Goal: Use online tool/utility: Utilize a website feature to perform a specific function

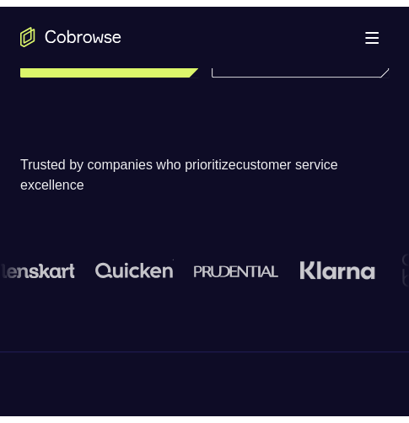
scroll to position [253, 0]
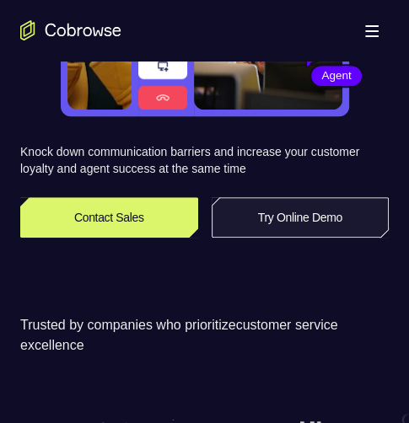
click at [281, 224] on link "Try Online Demo" at bounding box center [301, 217] width 178 height 40
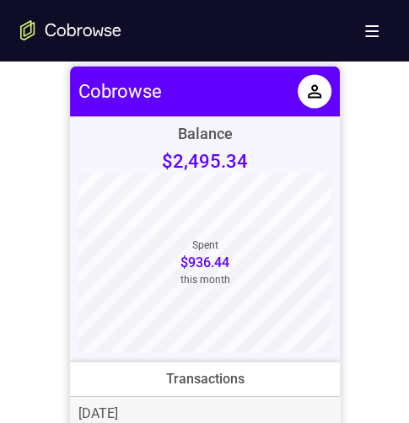
scroll to position [758, 0]
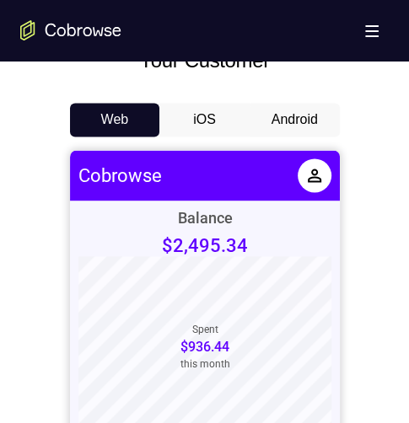
click at [310, 118] on button "Android" at bounding box center [294, 120] width 90 height 34
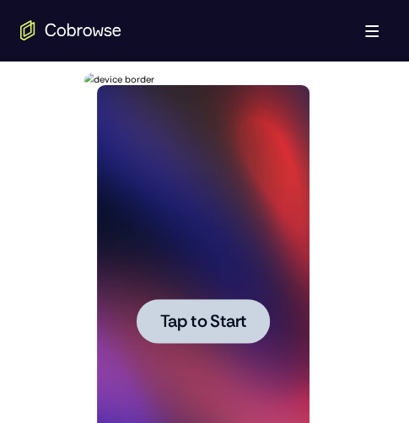
scroll to position [927, 0]
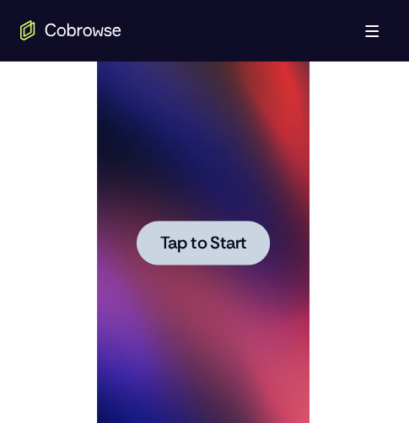
click at [182, 242] on span "Tap to Start" at bounding box center [203, 242] width 86 height 17
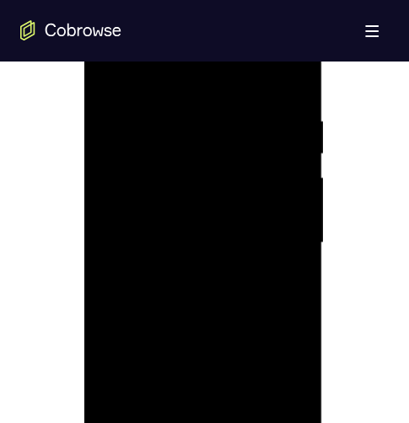
scroll to position [758, 0]
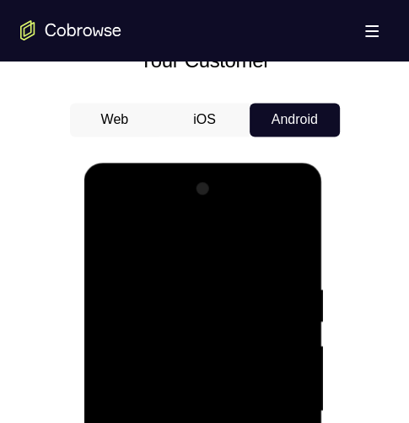
click at [202, 422] on div at bounding box center [203, 411] width 212 height 472
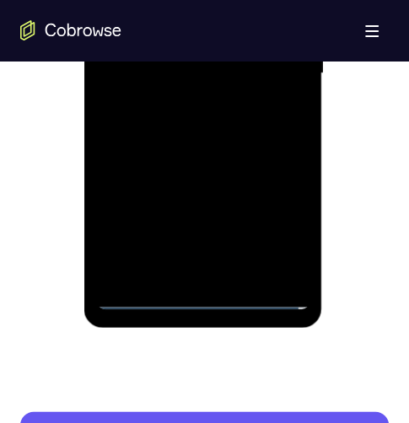
click at [279, 222] on div at bounding box center [203, 74] width 212 height 472
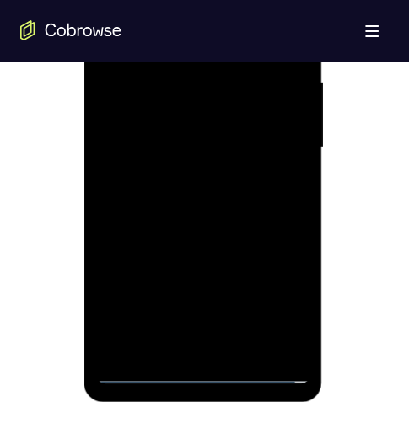
click at [292, 0] on div at bounding box center [203, 148] width 212 height 472
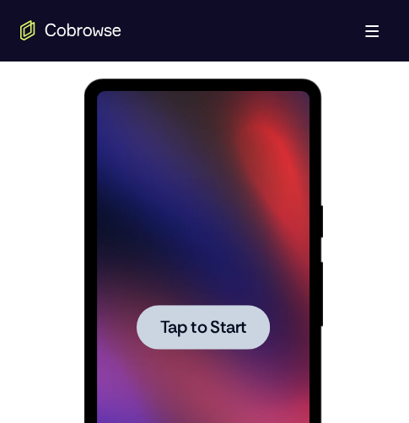
click at [196, 320] on span "Tap to Start" at bounding box center [203, 327] width 86 height 17
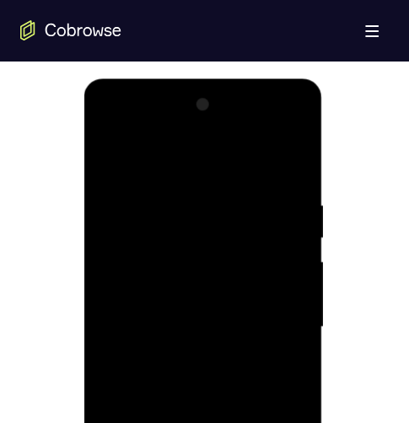
scroll to position [1011, 0]
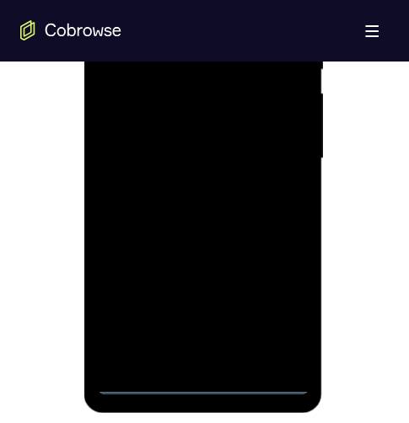
click at [204, 379] on div at bounding box center [203, 158] width 212 height 472
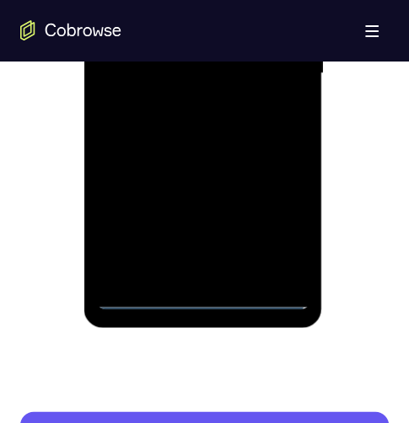
click at [289, 225] on div at bounding box center [203, 74] width 212 height 472
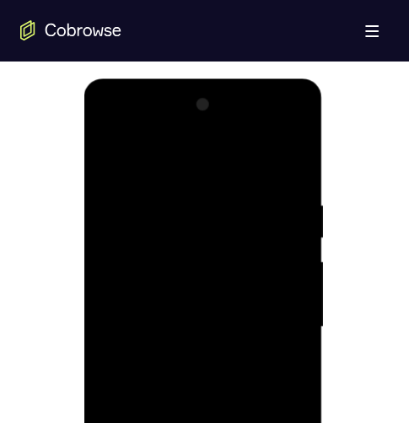
click at [191, 131] on div at bounding box center [203, 327] width 212 height 472
click at [175, 165] on div at bounding box center [203, 327] width 212 height 472
click at [184, 139] on div at bounding box center [203, 327] width 212 height 472
click at [278, 291] on div at bounding box center [203, 327] width 212 height 472
click at [214, 358] on div at bounding box center [203, 327] width 212 height 472
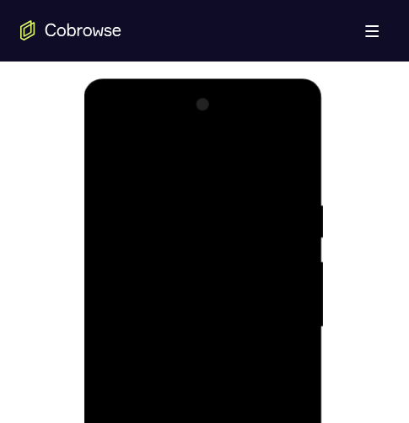
click at [198, 308] on div at bounding box center [203, 327] width 212 height 472
click at [175, 250] on div at bounding box center [203, 327] width 212 height 472
click at [155, 238] on div at bounding box center [203, 327] width 212 height 472
click at [197, 308] on div at bounding box center [203, 327] width 212 height 472
click at [190, 222] on div at bounding box center [203, 327] width 212 height 472
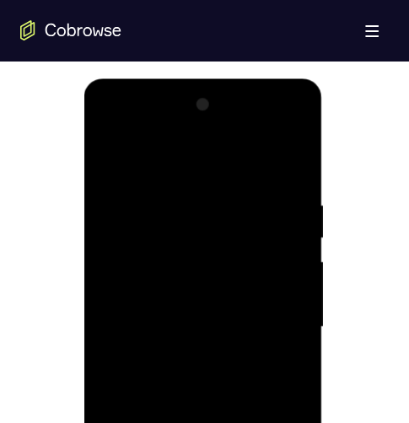
drag, startPoint x: 190, startPoint y: 220, endPoint x: 175, endPoint y: 262, distance: 44.5
click at [191, 230] on div at bounding box center [203, 327] width 212 height 472
click at [190, 364] on div at bounding box center [203, 327] width 212 height 472
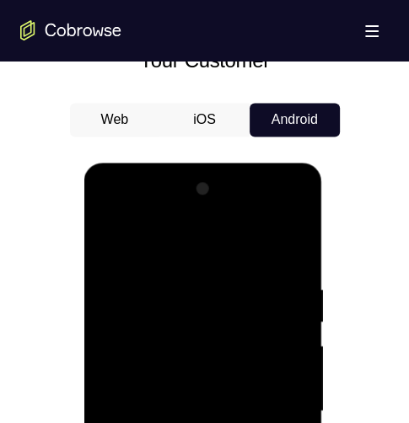
click at [118, 327] on div at bounding box center [203, 411] width 212 height 472
click at [110, 247] on div at bounding box center [203, 411] width 212 height 472
click at [107, 244] on div at bounding box center [203, 411] width 212 height 472
click at [203, 220] on div at bounding box center [203, 411] width 212 height 472
click at [131, 292] on div at bounding box center [203, 411] width 212 height 472
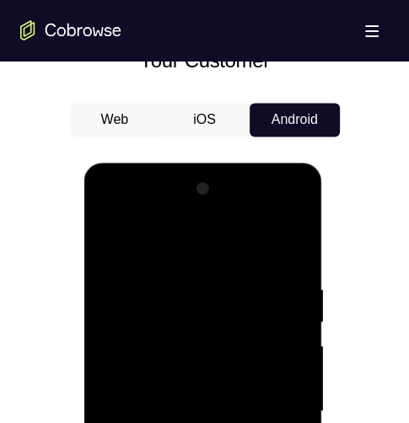
click at [155, 413] on div at bounding box center [203, 411] width 212 height 472
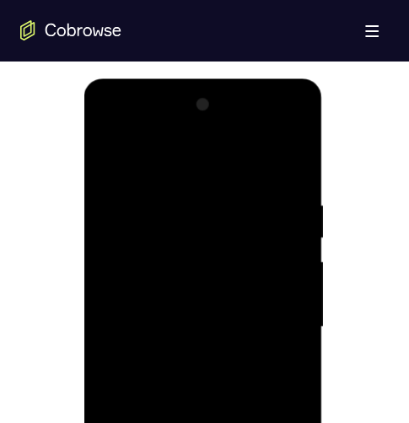
click at [158, 335] on div at bounding box center [203, 327] width 212 height 472
click at [158, 334] on div at bounding box center [203, 327] width 212 height 472
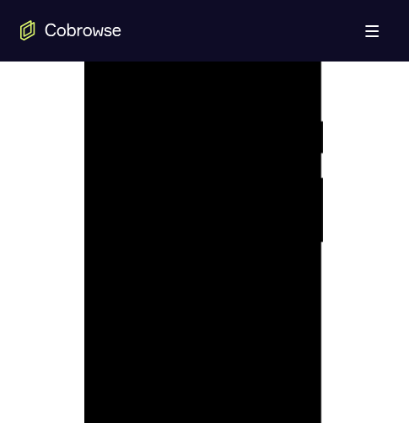
click at [138, 248] on div at bounding box center [203, 243] width 212 height 472
click at [138, 250] on div at bounding box center [203, 243] width 212 height 472
click at [150, 252] on div at bounding box center [203, 243] width 212 height 472
click at [149, 247] on div at bounding box center [203, 243] width 212 height 472
click at [147, 243] on div at bounding box center [203, 243] width 212 height 472
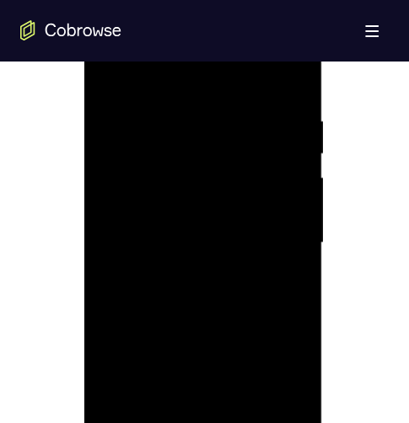
click at [133, 242] on div at bounding box center [203, 243] width 212 height 472
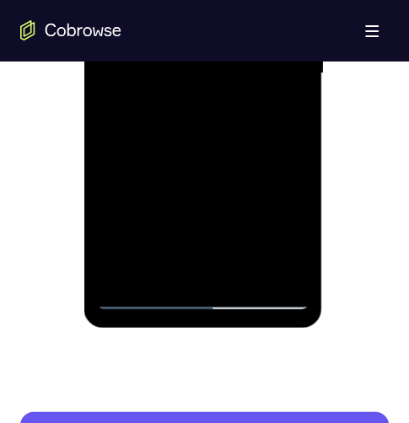
click at [203, 274] on div at bounding box center [203, 74] width 212 height 472
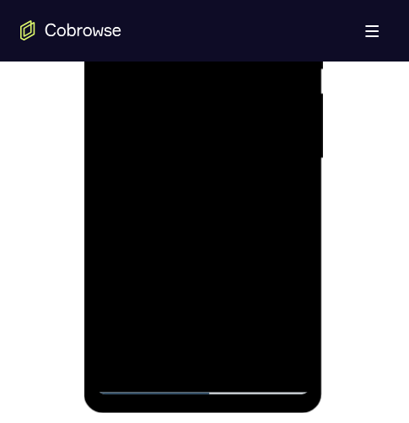
click at [146, 378] on div at bounding box center [203, 158] width 212 height 472
click at [198, 166] on div at bounding box center [203, 158] width 212 height 472
click at [189, 196] on div at bounding box center [203, 158] width 212 height 472
click at [189, 186] on div at bounding box center [203, 158] width 212 height 472
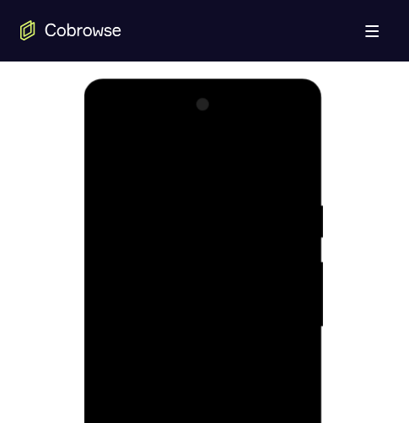
click at [116, 280] on div at bounding box center [203, 327] width 212 height 472
click at [234, 328] on div at bounding box center [203, 327] width 212 height 472
click at [117, 249] on div at bounding box center [203, 327] width 212 height 472
click at [245, 328] on div at bounding box center [203, 327] width 212 height 472
click at [276, 157] on div at bounding box center [203, 327] width 212 height 472
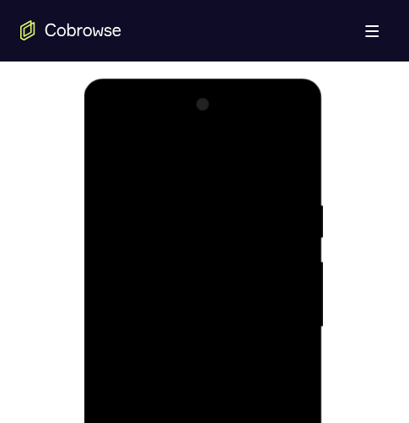
click at [221, 399] on div at bounding box center [203, 327] width 212 height 472
click at [221, 396] on div at bounding box center [203, 327] width 212 height 472
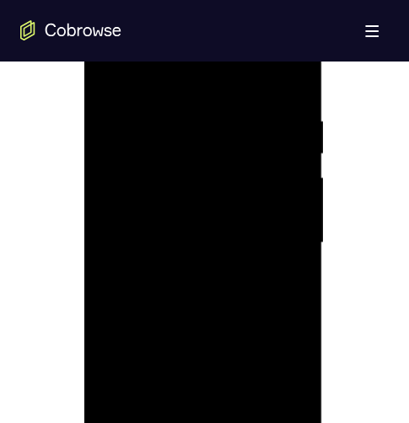
click at [221, 312] on div at bounding box center [203, 243] width 212 height 472
click at [159, 281] on div at bounding box center [203, 243] width 212 height 472
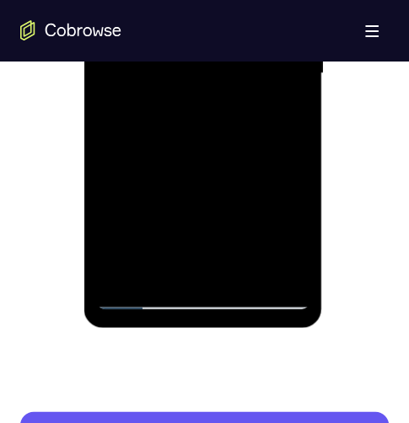
scroll to position [873, 0]
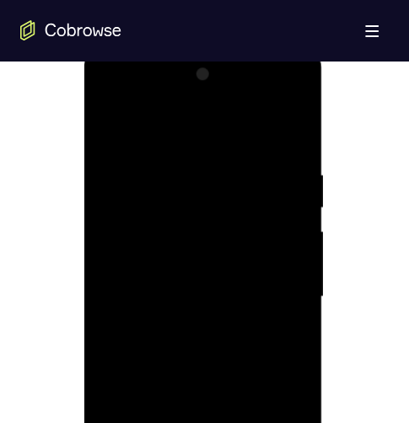
click at [142, 422] on div at bounding box center [203, 297] width 212 height 472
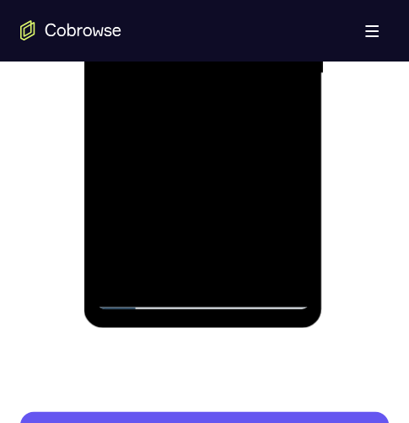
click at [134, 55] on div at bounding box center [203, 74] width 212 height 472
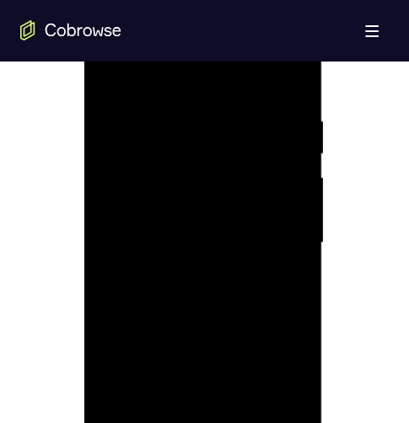
scroll to position [1011, 0]
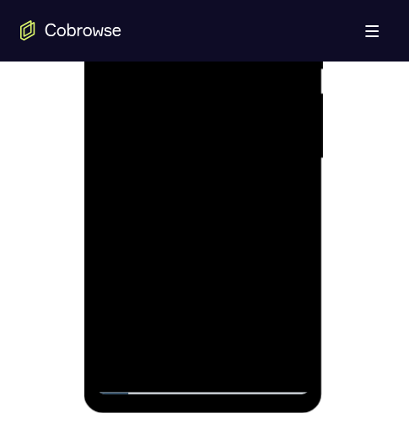
click at [159, 351] on div at bounding box center [203, 158] width 212 height 472
click at [270, 229] on div at bounding box center [203, 158] width 212 height 472
click at [270, 214] on div at bounding box center [203, 158] width 212 height 472
drag, startPoint x: 270, startPoint y: 214, endPoint x: 270, endPoint y: 232, distance: 17.7
click at [270, 238] on div at bounding box center [203, 158] width 212 height 472
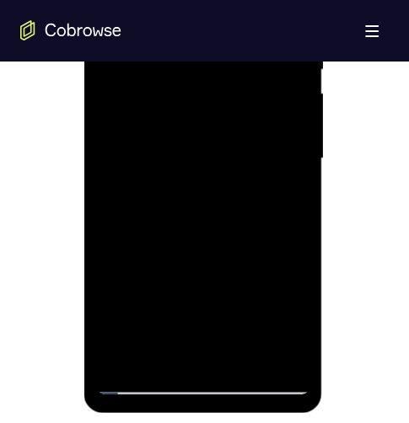
click at [270, 220] on div at bounding box center [203, 158] width 212 height 472
click at [169, 196] on div at bounding box center [203, 158] width 212 height 472
drag, startPoint x: 178, startPoint y: 237, endPoint x: 182, endPoint y: 219, distance: 18.2
click at [179, 229] on div at bounding box center [203, 158] width 212 height 472
click at [182, 219] on div at bounding box center [203, 158] width 212 height 472
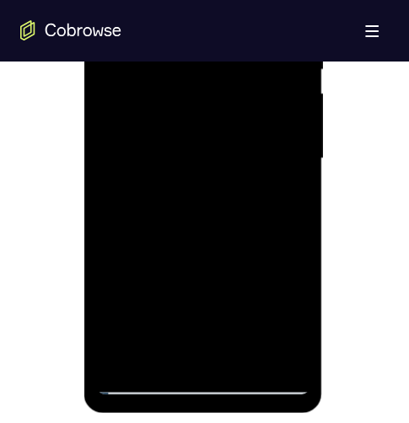
click at [182, 252] on div at bounding box center [203, 158] width 212 height 472
click at [141, 378] on div at bounding box center [203, 158] width 212 height 472
click at [147, 356] on div at bounding box center [203, 158] width 212 height 472
click at [142, 376] on div at bounding box center [203, 158] width 212 height 472
click at [142, 383] on div at bounding box center [203, 158] width 212 height 472
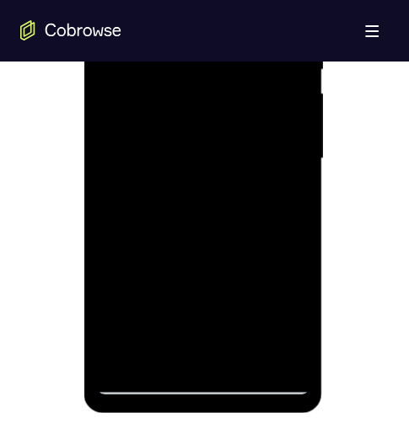
click at [142, 380] on div at bounding box center [203, 158] width 212 height 472
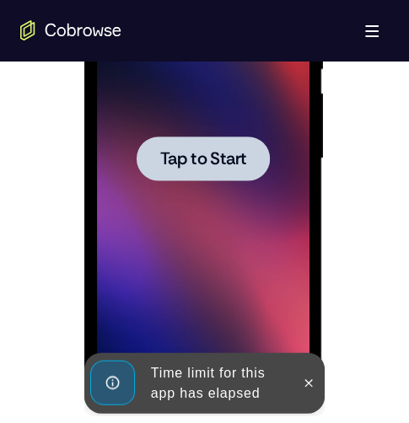
click at [202, 163] on span "Tap to Start" at bounding box center [203, 158] width 86 height 17
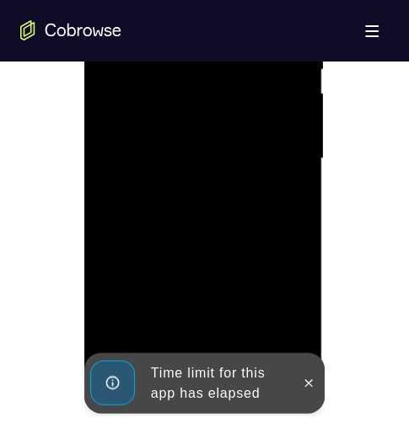
scroll to position [927, 0]
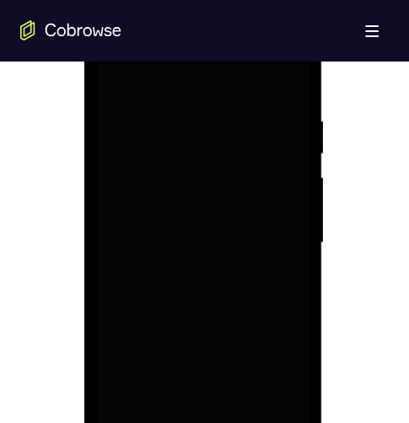
click at [185, 227] on div at bounding box center [203, 243] width 212 height 472
click at [206, 422] on div at bounding box center [203, 243] width 212 height 472
click at [290, 397] on div at bounding box center [203, 243] width 212 height 472
click at [276, 72] on div at bounding box center [203, 243] width 212 height 472
click at [216, 78] on div at bounding box center [203, 243] width 212 height 472
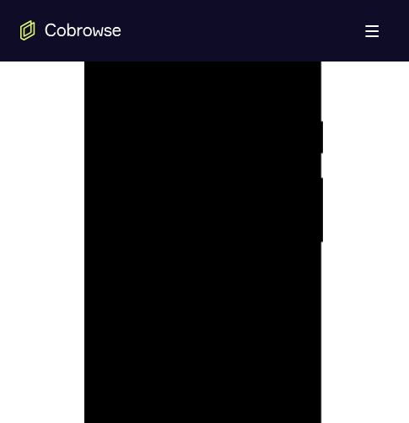
click at [278, 230] on div at bounding box center [203, 243] width 212 height 472
click at [179, 417] on div at bounding box center [203, 243] width 212 height 472
drag, startPoint x: 245, startPoint y: 408, endPoint x: 237, endPoint y: 415, distance: 11.3
click at [237, 415] on div at bounding box center [203, 243] width 212 height 472
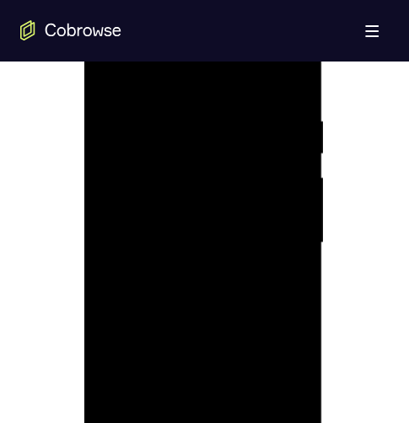
click at [214, 422] on div at bounding box center [203, 243] width 212 height 472
click at [132, 149] on div at bounding box center [203, 243] width 212 height 472
click at [120, 158] on div at bounding box center [203, 243] width 212 height 472
click at [142, 422] on div at bounding box center [203, 243] width 212 height 472
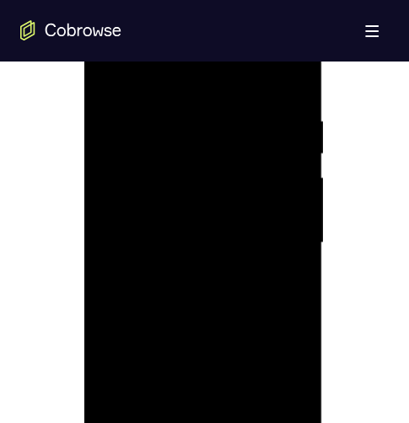
click at [140, 422] on div at bounding box center [203, 243] width 212 height 472
click at [143, 422] on div at bounding box center [203, 243] width 212 height 472
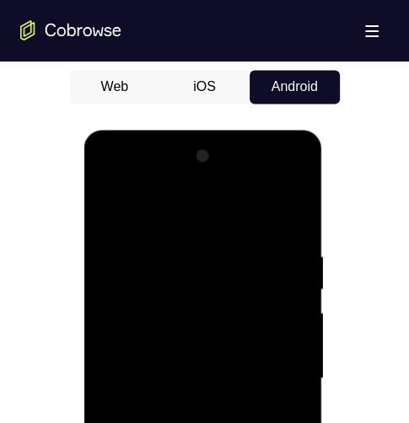
scroll to position [1011, 0]
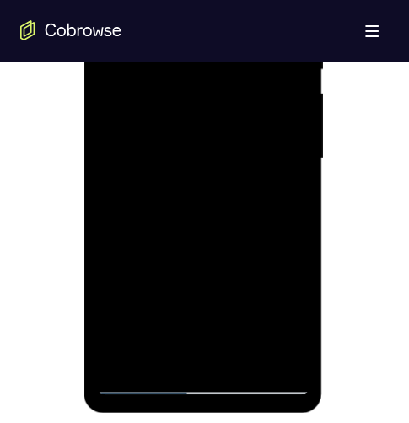
click at [137, 378] on div at bounding box center [203, 158] width 212 height 472
click at [266, 311] on div at bounding box center [203, 158] width 212 height 472
click at [182, 59] on div at bounding box center [203, 158] width 212 height 472
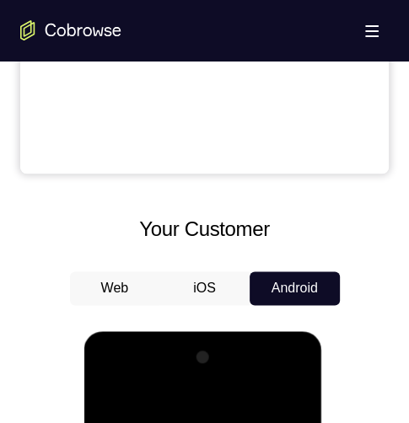
drag, startPoint x: 140, startPoint y: 796, endPoint x: 141, endPoint y: 785, distance: 11.8
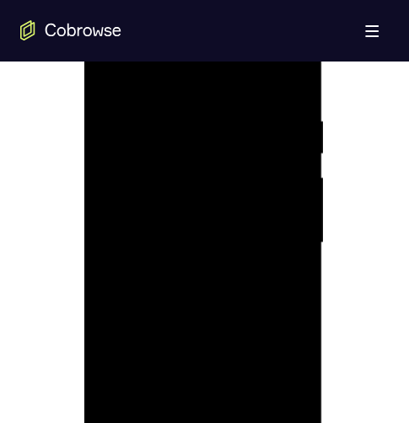
click at [129, 159] on div at bounding box center [203, 243] width 212 height 472
drag, startPoint x: 123, startPoint y: 203, endPoint x: 126, endPoint y: 189, distance: 14.5
click at [124, 202] on div at bounding box center [203, 243] width 212 height 472
click at [163, 243] on div at bounding box center [203, 243] width 212 height 472
drag, startPoint x: 200, startPoint y: 294, endPoint x: 206, endPoint y: 303, distance: 11.0
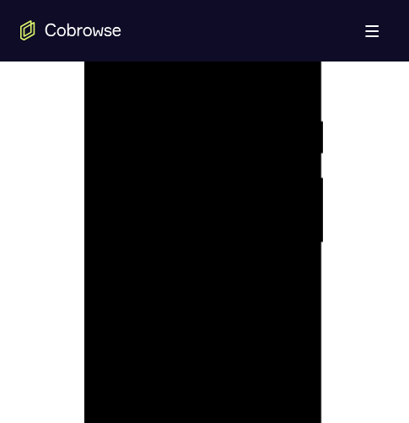
click at [206, 303] on div at bounding box center [203, 243] width 212 height 472
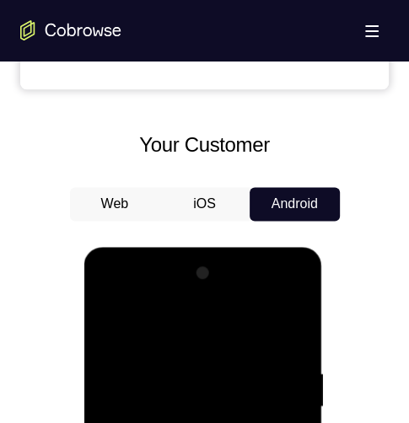
scroll to position [840, 0]
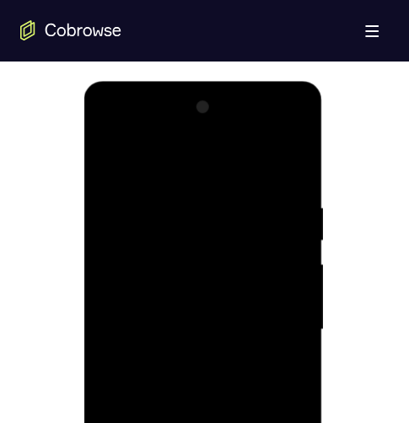
click at [272, 165] on div at bounding box center [203, 330] width 212 height 472
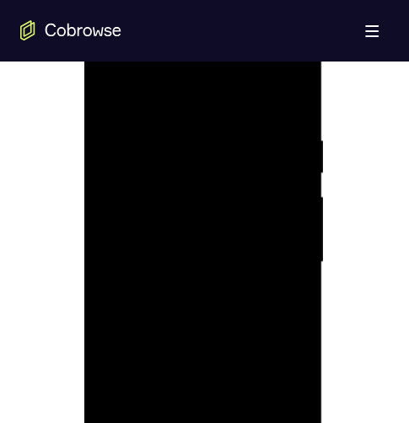
scroll to position [1011, 0]
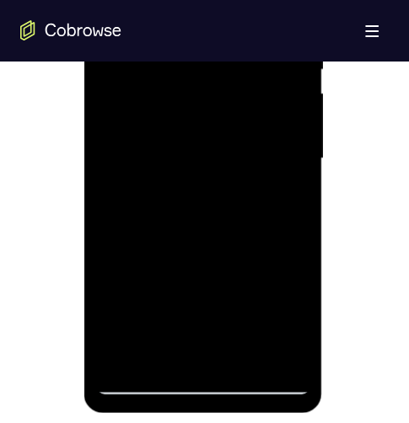
click at [219, 229] on div at bounding box center [203, 158] width 212 height 472
click at [216, 222] on div at bounding box center [203, 158] width 212 height 472
click at [216, 223] on div at bounding box center [203, 158] width 212 height 472
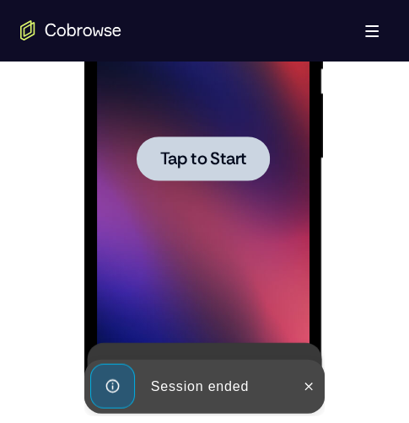
click at [195, 159] on span "Tap to Start" at bounding box center [203, 158] width 86 height 17
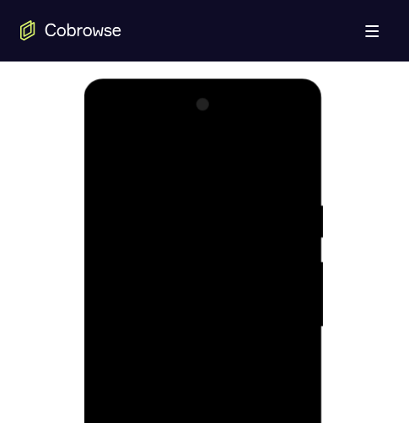
scroll to position [1180, 0]
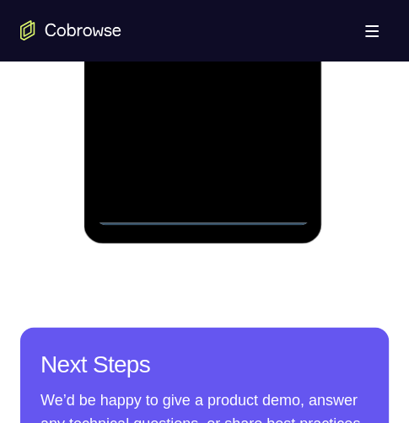
drag, startPoint x: 288, startPoint y: 139, endPoint x: 278, endPoint y: 135, distance: 11.0
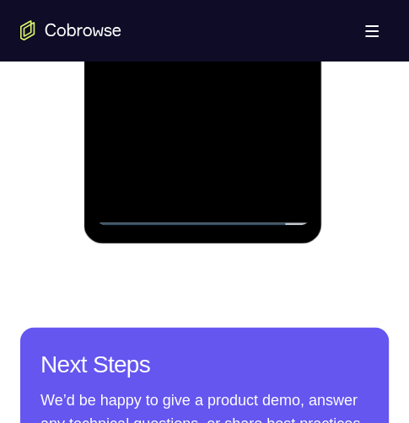
drag, startPoint x: 138, startPoint y: 24, endPoint x: 127, endPoint y: 47, distance: 25.3
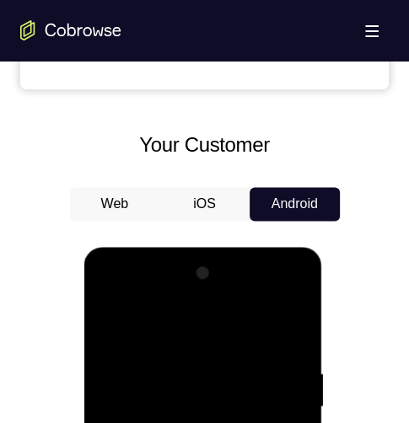
scroll to position [1011, 0]
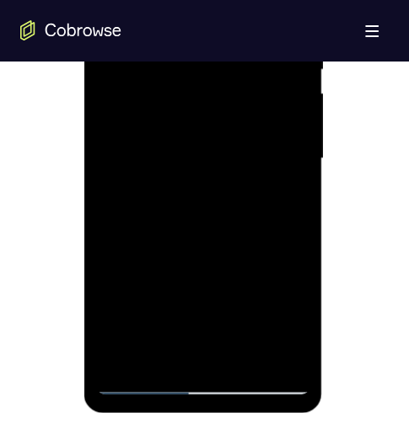
click at [137, 120] on div at bounding box center [203, 158] width 212 height 472
click at [289, 122] on div at bounding box center [203, 158] width 212 height 472
click at [290, 122] on div at bounding box center [203, 158] width 212 height 472
click at [195, 158] on div at bounding box center [203, 158] width 212 height 472
click at [199, 213] on div at bounding box center [203, 158] width 212 height 472
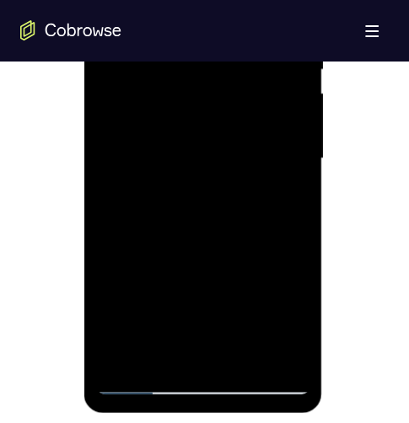
click at [259, 87] on div at bounding box center [203, 158] width 212 height 472
click at [206, 257] on div at bounding box center [203, 158] width 212 height 472
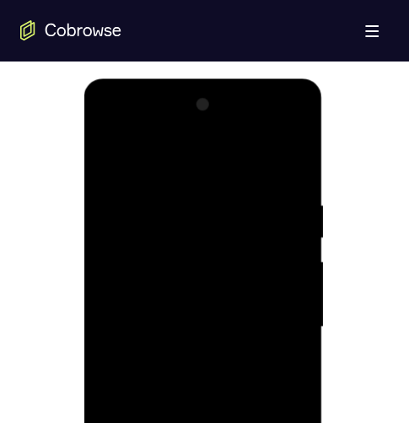
click at [96, 153] on div at bounding box center [203, 329] width 238 height 502
click at [110, 151] on div at bounding box center [203, 327] width 212 height 472
click at [110, 158] on div at bounding box center [203, 327] width 212 height 472
click at [125, 307] on div at bounding box center [203, 327] width 212 height 472
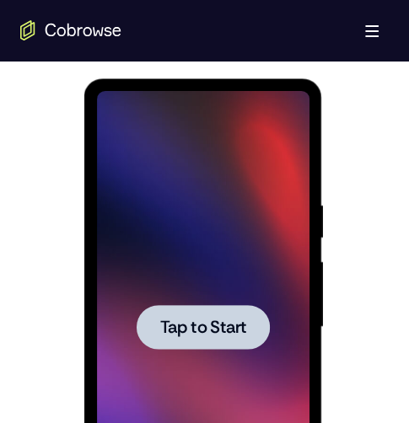
drag, startPoint x: 195, startPoint y: 340, endPoint x: 206, endPoint y: 303, distance: 39.2
click at [195, 329] on button "Tap to Start" at bounding box center [203, 326] width 133 height 45
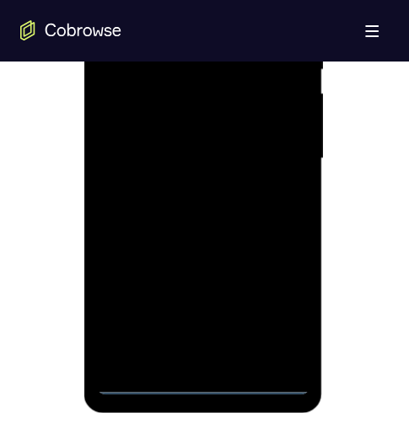
scroll to position [1095, 0]
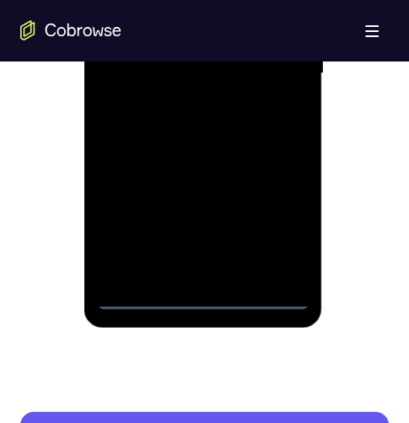
click at [202, 294] on div at bounding box center [203, 74] width 212 height 472
click at [276, 219] on div at bounding box center [203, 74] width 212 height 472
click at [212, 0] on div at bounding box center [203, 74] width 212 height 472
click at [275, 62] on div at bounding box center [203, 74] width 212 height 472
click at [181, 81] on div at bounding box center [203, 74] width 212 height 472
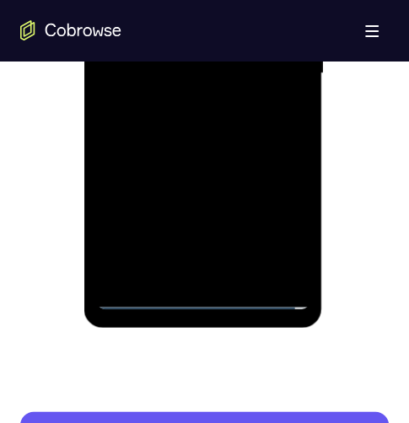
click at [181, 81] on div at bounding box center [203, 74] width 212 height 472
drag, startPoint x: 199, startPoint y: 62, endPoint x: 197, endPoint y: 78, distance: 16.1
click at [197, 78] on div at bounding box center [203, 74] width 212 height 472
click at [202, 85] on div at bounding box center [203, 74] width 212 height 472
click at [200, 76] on div at bounding box center [203, 74] width 212 height 472
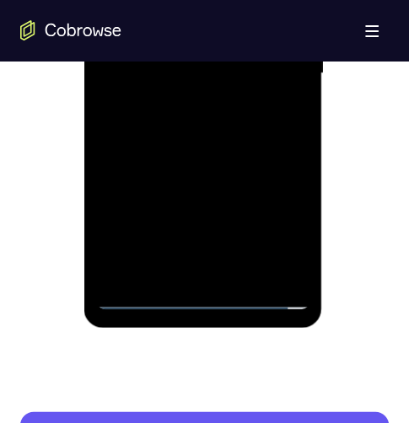
click at [200, 76] on div at bounding box center [203, 74] width 212 height 472
click at [194, 102] on div at bounding box center [203, 74] width 212 height 472
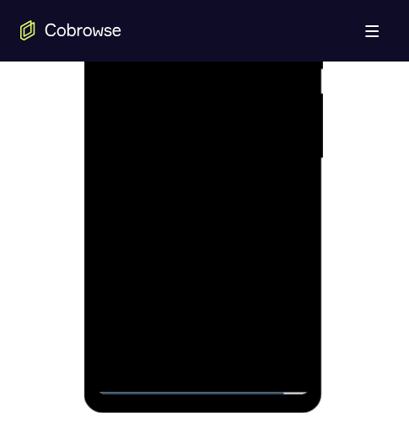
click at [119, 78] on div at bounding box center [203, 158] width 212 height 472
click at [124, 117] on div at bounding box center [203, 158] width 212 height 472
drag, startPoint x: 199, startPoint y: 147, endPoint x: 199, endPoint y: 158, distance: 11.8
click at [199, 155] on div at bounding box center [203, 158] width 212 height 472
click at [199, 158] on div at bounding box center [203, 158] width 212 height 472
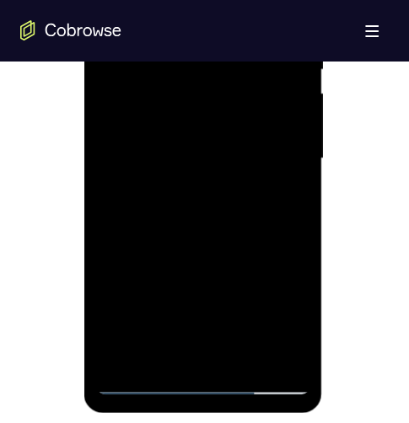
click at [202, 202] on div at bounding box center [203, 158] width 212 height 472
click at [219, 148] on div at bounding box center [203, 158] width 212 height 472
click at [169, 77] on div at bounding box center [203, 158] width 212 height 472
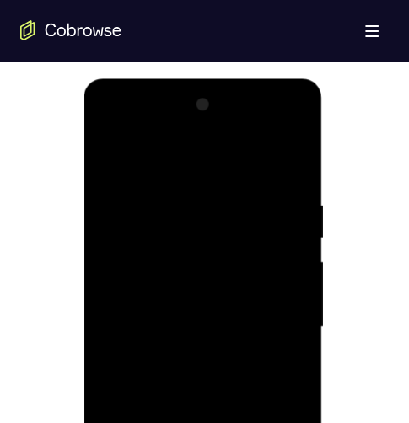
drag, startPoint x: 290, startPoint y: 153, endPoint x: 263, endPoint y: 156, distance: 27.2
click at [290, 153] on div at bounding box center [203, 327] width 212 height 472
click at [165, 231] on div at bounding box center [203, 327] width 212 height 472
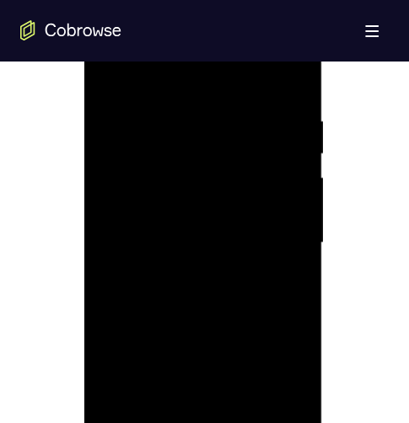
scroll to position [758, 0]
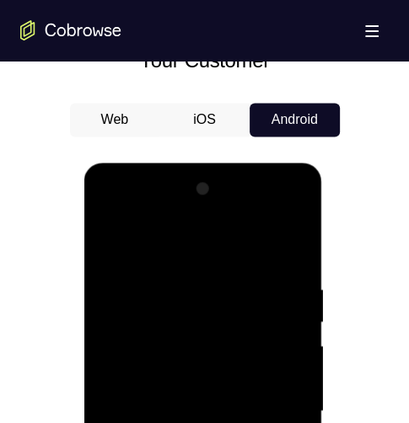
click at [107, 238] on div at bounding box center [203, 411] width 212 height 472
click at [104, 239] on div at bounding box center [203, 411] width 212 height 472
click at [107, 239] on div at bounding box center [203, 411] width 212 height 472
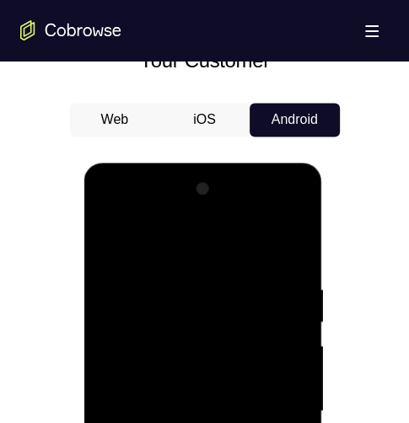
click at [107, 239] on div at bounding box center [203, 411] width 212 height 472
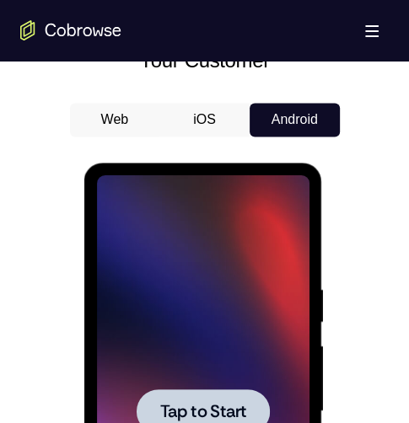
click at [215, 422] on div at bounding box center [203, 411] width 212 height 472
click at [192, 407] on span "Tap to Start" at bounding box center [203, 411] width 86 height 17
click at [195, 403] on span "Tap to Start" at bounding box center [203, 411] width 86 height 17
click at [193, 412] on span "Tap to Start" at bounding box center [203, 411] width 86 height 17
click at [192, 412] on span "Tap to Start" at bounding box center [203, 411] width 86 height 17
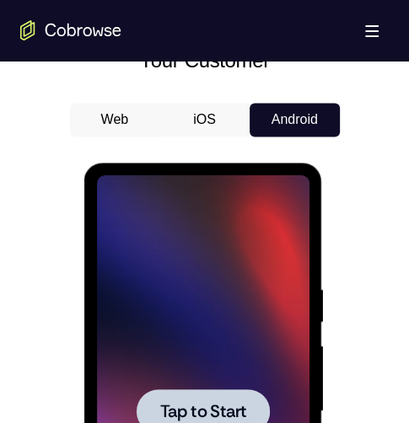
click at [192, 415] on span "Tap to Start" at bounding box center [203, 411] width 86 height 17
click at [195, 419] on span "Tap to Start" at bounding box center [203, 411] width 86 height 17
click at [195, 420] on span "Tap to Start" at bounding box center [203, 411] width 86 height 17
click at [194, 416] on span "Tap to Start" at bounding box center [203, 411] width 86 height 17
click at [192, 422] on button "Tap to Start" at bounding box center [203, 410] width 133 height 45
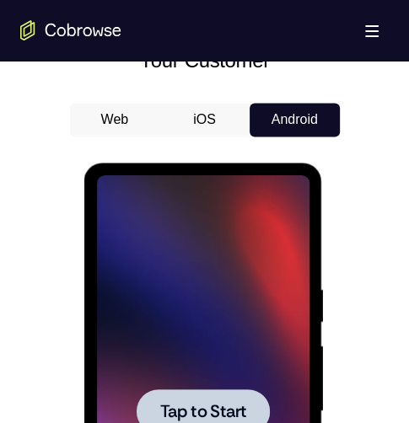
click at [192, 422] on div at bounding box center [203, 410] width 133 height 45
click at [185, 419] on span "Tap to Start" at bounding box center [203, 411] width 86 height 17
click at [185, 420] on span "Tap to Start" at bounding box center [203, 411] width 86 height 17
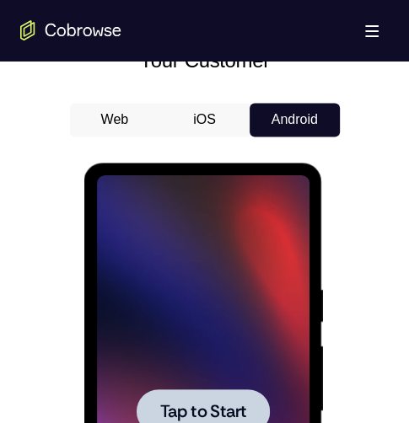
drag, startPoint x: 222, startPoint y: 409, endPoint x: 246, endPoint y: 433, distance: 34.6
click at [222, 409] on span "Tap to Start" at bounding box center [203, 411] width 86 height 17
click at [251, 422] on div "Tap to Start" at bounding box center [203, 411] width 212 height 472
click at [229, 403] on span "Tap to Start" at bounding box center [203, 411] width 86 height 17
drag, startPoint x: 237, startPoint y: 424, endPoint x: 244, endPoint y: 414, distance: 12.6
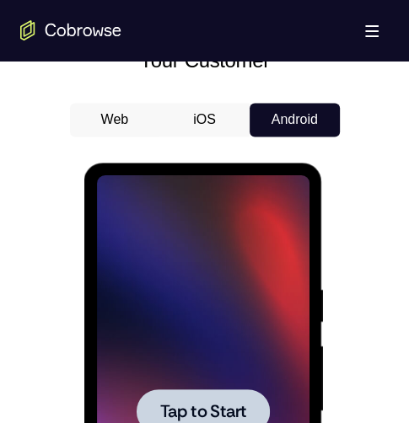
click at [237, 422] on button "Tap to Start" at bounding box center [203, 410] width 133 height 45
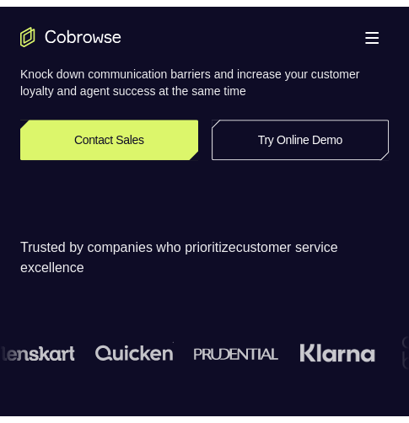
scroll to position [169, 0]
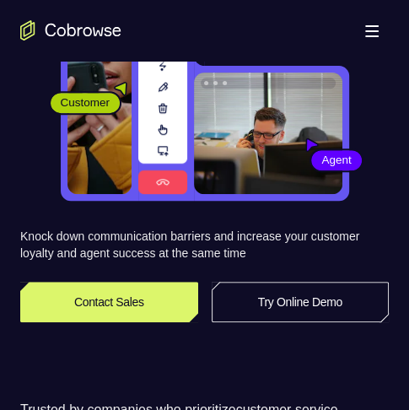
click at [297, 297] on link "Try Online Demo" at bounding box center [301, 301] width 178 height 40
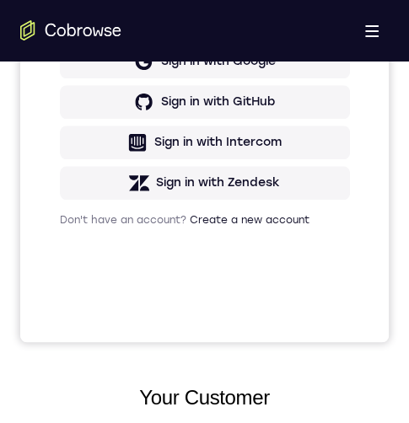
scroll to position [758, 0]
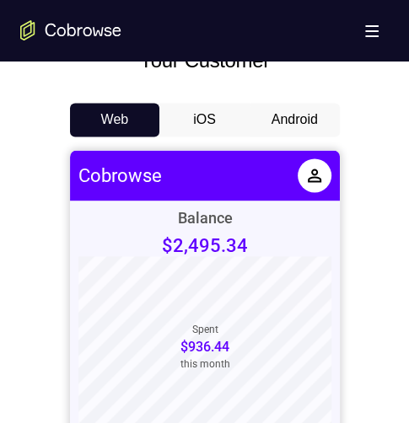
click at [276, 127] on button "Android" at bounding box center [294, 120] width 90 height 34
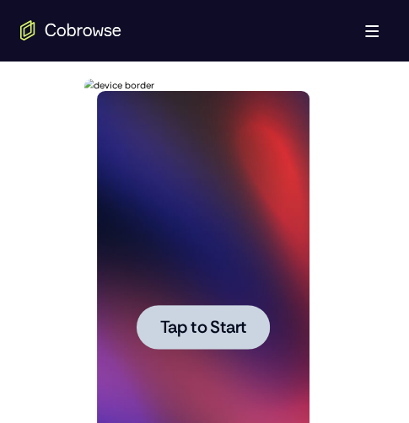
scroll to position [0, 0]
click at [218, 319] on span "Tap to Start" at bounding box center [203, 327] width 86 height 17
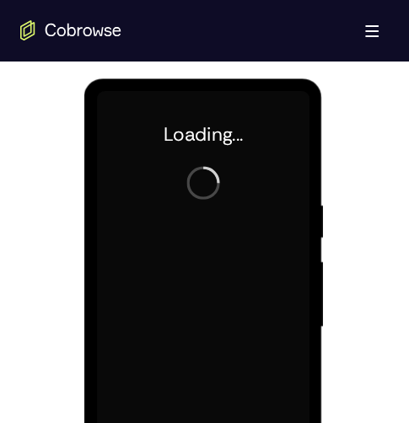
scroll to position [927, 0]
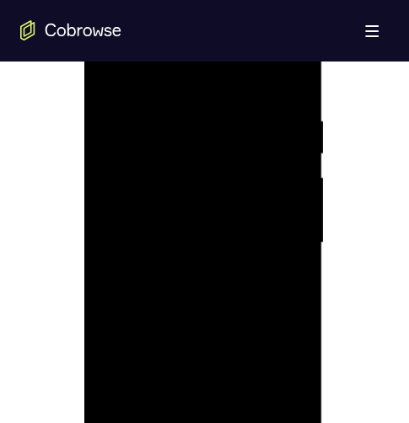
click at [206, 422] on div at bounding box center [203, 243] width 212 height 472
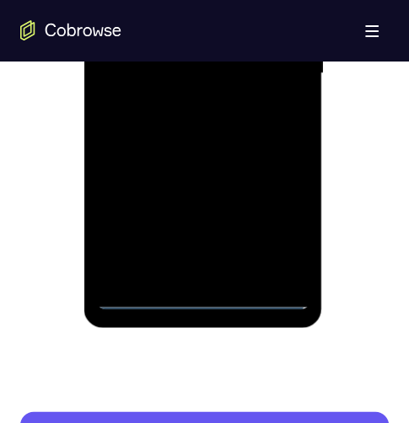
click at [205, 294] on div at bounding box center [203, 74] width 212 height 472
click at [269, 228] on div at bounding box center [203, 74] width 212 height 472
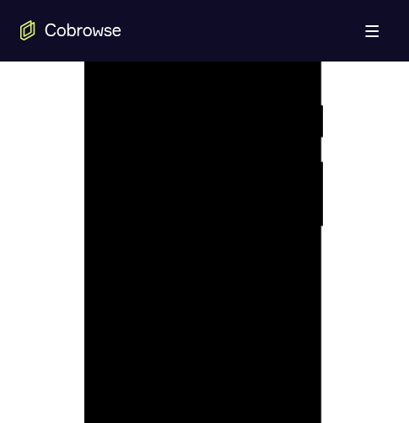
click at [195, 56] on div at bounding box center [203, 227] width 212 height 472
click at [274, 217] on div at bounding box center [203, 227] width 212 height 472
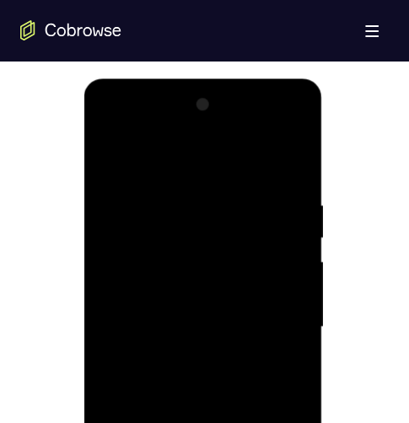
drag, startPoint x: 209, startPoint y: 351, endPoint x: 209, endPoint y: 366, distance: 15.2
click at [209, 367] on div at bounding box center [203, 327] width 212 height 472
click at [194, 361] on div at bounding box center [203, 327] width 212 height 472
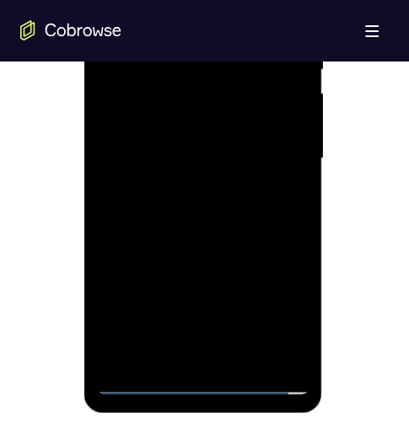
click at [132, 140] on div at bounding box center [203, 158] width 212 height 472
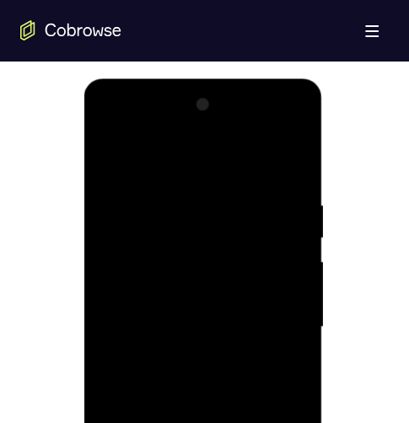
click at [116, 289] on div at bounding box center [203, 327] width 212 height 472
click at [210, 327] on div at bounding box center [203, 327] width 212 height 472
click at [191, 399] on div at bounding box center [203, 327] width 212 height 472
click at [142, 348] on div at bounding box center [203, 327] width 212 height 472
click at [289, 297] on div at bounding box center [203, 327] width 212 height 472
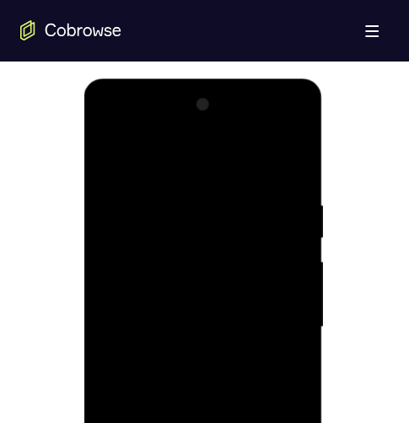
click at [134, 291] on div at bounding box center [203, 327] width 212 height 472
drag, startPoint x: 149, startPoint y: 297, endPoint x: 411, endPoint y: 374, distance: 273.3
click at [149, 297] on div at bounding box center [203, 327] width 212 height 472
click at [151, 319] on div at bounding box center [203, 327] width 212 height 472
click at [159, 399] on div at bounding box center [203, 327] width 212 height 472
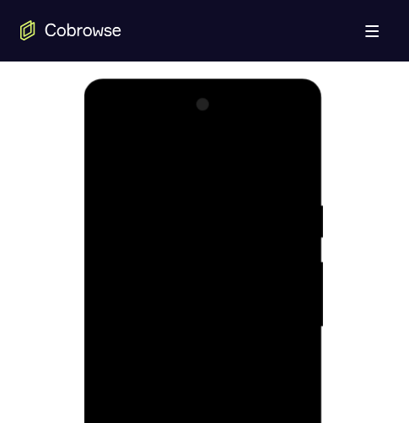
click at [160, 351] on div at bounding box center [203, 327] width 212 height 472
drag, startPoint x: 161, startPoint y: 287, endPoint x: 265, endPoint y: 200, distance: 135.7
click at [265, 199] on div at bounding box center [203, 327] width 212 height 472
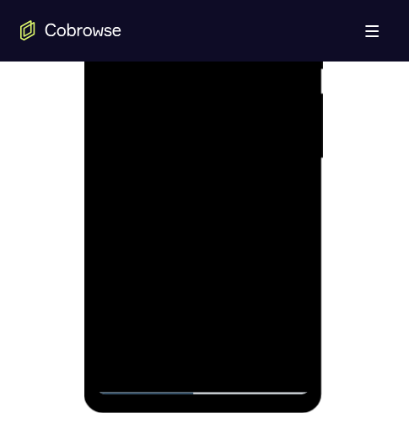
click at [145, 176] on div at bounding box center [203, 158] width 212 height 472
click at [163, 93] on div at bounding box center [203, 158] width 212 height 472
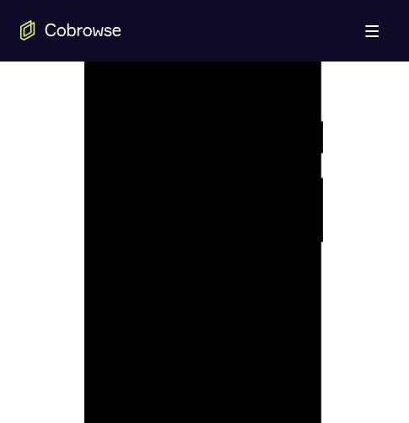
click at [130, 206] on div at bounding box center [203, 243] width 212 height 472
click at [271, 244] on div at bounding box center [203, 243] width 212 height 472
click at [246, 292] on div at bounding box center [203, 243] width 212 height 472
click at [203, 314] on div at bounding box center [203, 243] width 212 height 472
click at [137, 276] on div at bounding box center [203, 243] width 212 height 472
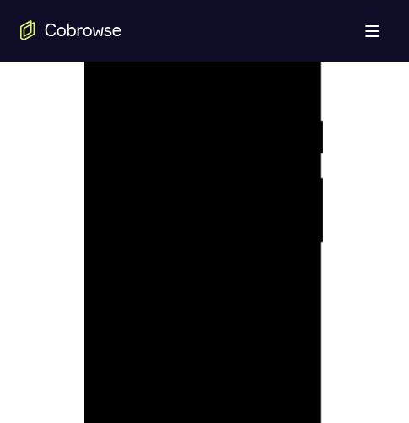
scroll to position [758, 0]
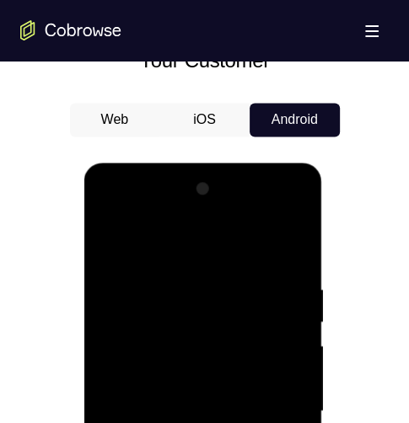
click at [292, 219] on div at bounding box center [203, 411] width 212 height 472
click at [126, 422] on div at bounding box center [203, 411] width 212 height 472
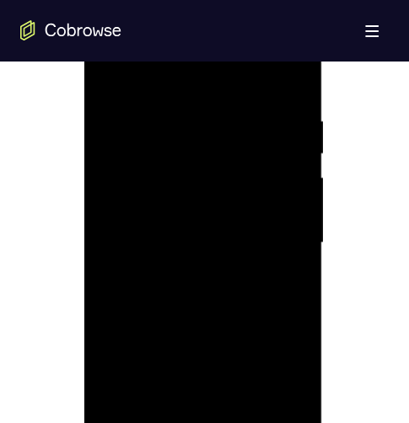
click at [112, 44] on div at bounding box center [203, 243] width 212 height 472
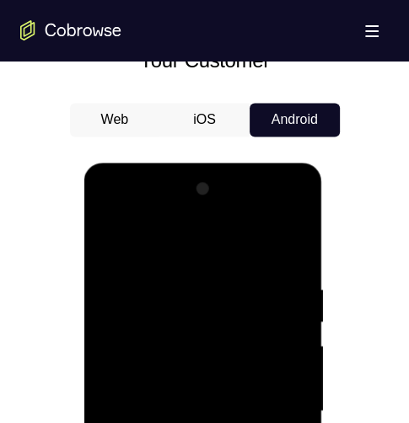
click at [164, 316] on div at bounding box center [203, 411] width 212 height 472
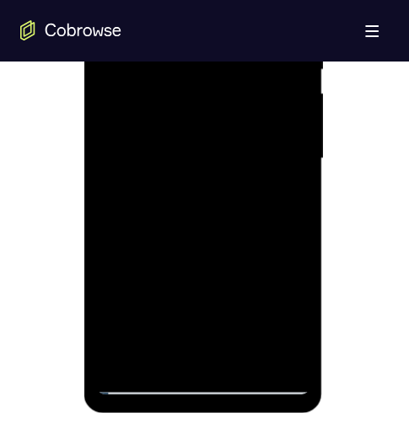
scroll to position [1095, 0]
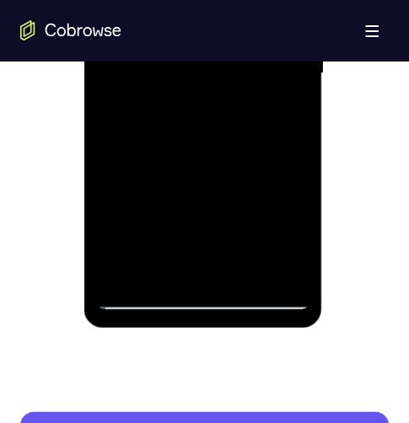
click at [138, 293] on div at bounding box center [203, 74] width 212 height 472
click at [142, 302] on div at bounding box center [203, 74] width 212 height 472
click at [140, 16] on div at bounding box center [203, 74] width 212 height 472
click at [185, 104] on div at bounding box center [203, 74] width 212 height 472
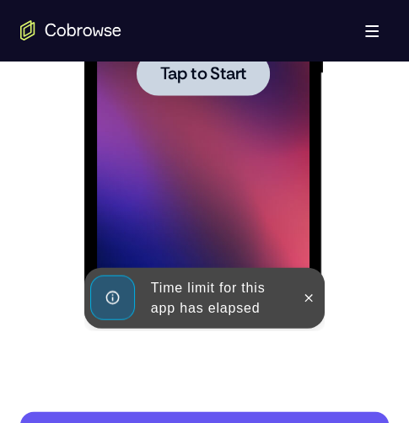
click at [174, 68] on span "Tap to Start" at bounding box center [203, 74] width 86 height 17
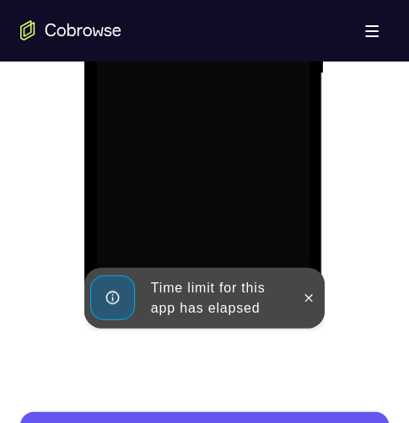
scroll to position [843, 0]
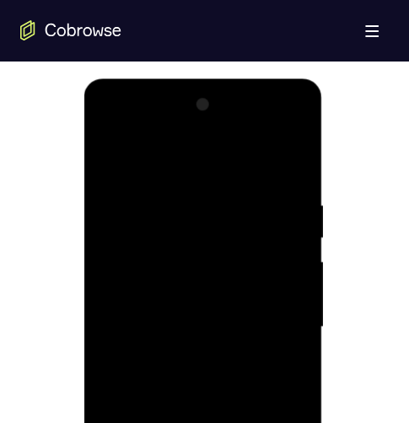
click at [201, 422] on div at bounding box center [203, 327] width 212 height 472
click at [200, 422] on div at bounding box center [203, 327] width 212 height 472
click at [286, 422] on div at bounding box center [203, 327] width 212 height 472
click at [180, 422] on div at bounding box center [203, 327] width 212 height 472
drag, startPoint x: 146, startPoint y: 554, endPoint x: 143, endPoint y: 544, distance: 10.4
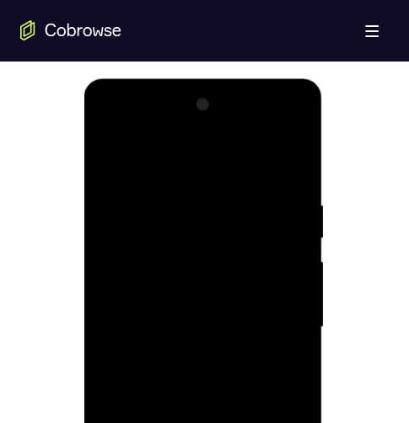
click at [145, 422] on div at bounding box center [203, 327] width 212 height 472
click at [273, 422] on div at bounding box center [203, 327] width 212 height 472
click at [190, 156] on div at bounding box center [203, 327] width 212 height 472
click at [276, 316] on div at bounding box center [203, 327] width 212 height 472
click at [184, 422] on div at bounding box center [203, 327] width 212 height 472
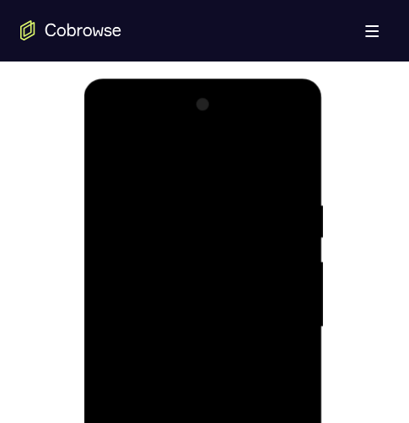
scroll to position [927, 0]
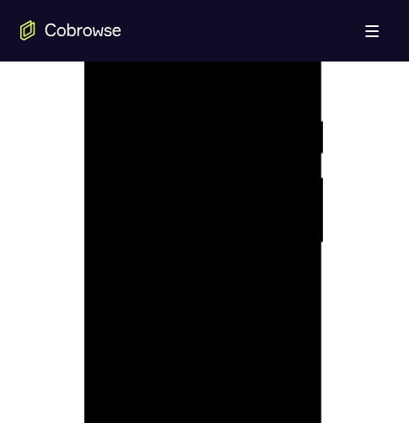
click at [125, 227] on div at bounding box center [203, 243] width 212 height 472
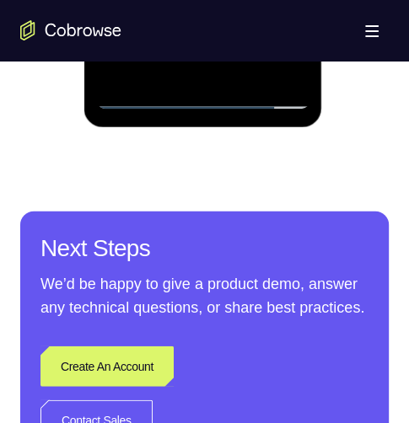
scroll to position [1189, 0]
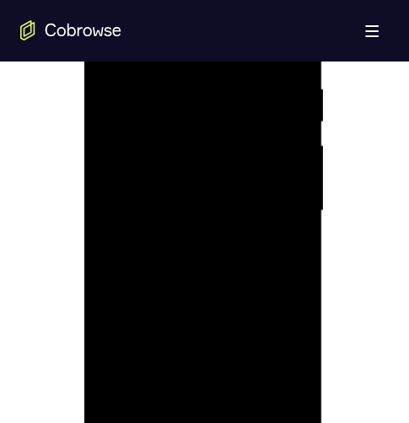
click at [288, 174] on div at bounding box center [203, 211] width 212 height 472
click at [280, 199] on div at bounding box center [203, 211] width 212 height 472
click at [284, 206] on div at bounding box center [203, 211] width 212 height 472
click at [137, 205] on div at bounding box center [203, 211] width 212 height 472
click at [163, 279] on div at bounding box center [203, 211] width 212 height 472
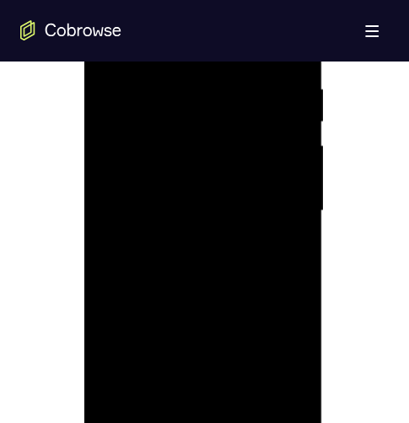
drag, startPoint x: 212, startPoint y: 268, endPoint x: 202, endPoint y: 330, distance: 63.0
click at [212, 266] on div at bounding box center [203, 211] width 212 height 472
click at [200, 326] on div at bounding box center [203, 211] width 212 height 472
click at [130, 257] on div at bounding box center [203, 211] width 212 height 472
click at [147, 265] on div at bounding box center [203, 211] width 212 height 472
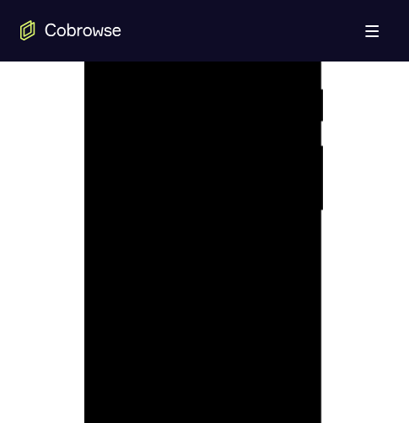
click at [206, 333] on div at bounding box center [203, 211] width 212 height 472
click at [257, 414] on div at bounding box center [203, 211] width 212 height 472
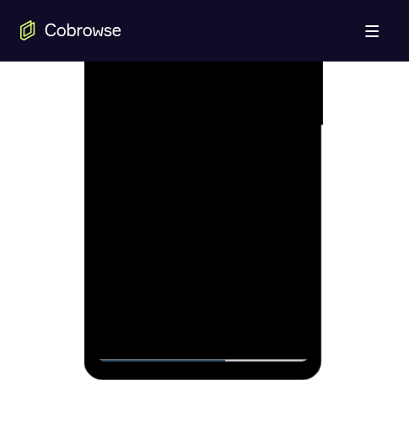
click at [194, 179] on div at bounding box center [203, 126] width 212 height 472
click at [233, 296] on div at bounding box center [203, 126] width 212 height 472
drag, startPoint x: 110, startPoint y: 280, endPoint x: 142, endPoint y: 273, distance: 32.7
click at [111, 280] on div at bounding box center [203, 126] width 212 height 472
click at [152, 314] on div at bounding box center [203, 126] width 212 height 472
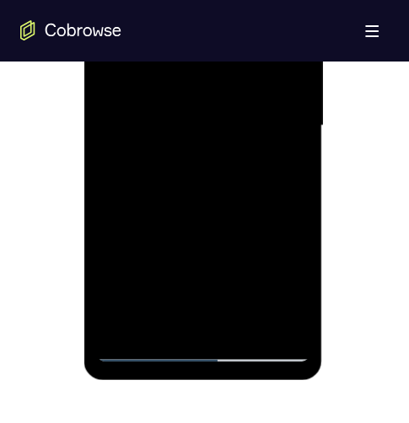
click at [259, 334] on div at bounding box center [203, 126] width 212 height 472
